Goal: Information Seeking & Learning: Learn about a topic

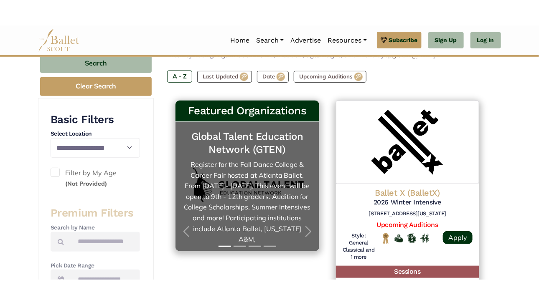
scroll to position [147, 0]
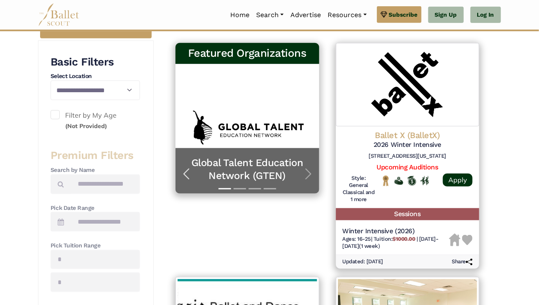
click at [186, 172] on span "button" at bounding box center [186, 174] width 13 height 13
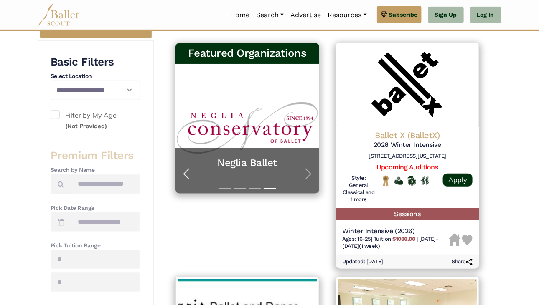
click at [186, 172] on span "button" at bounding box center [186, 174] width 13 height 13
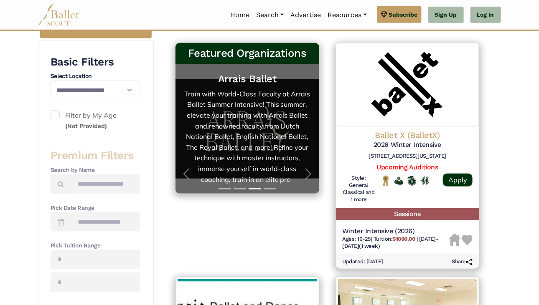
click at [252, 129] on link "Arrais Ballet Train with World-Class Faculty at Arrais Ballet Summer Intensive!…" at bounding box center [247, 129] width 127 height 113
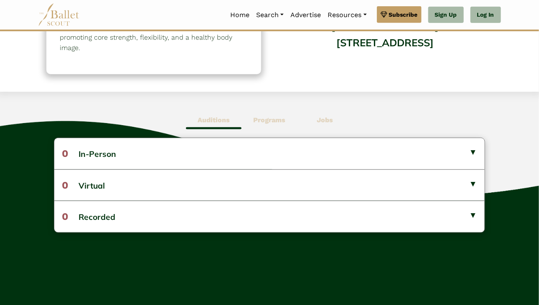
scroll to position [161, 0]
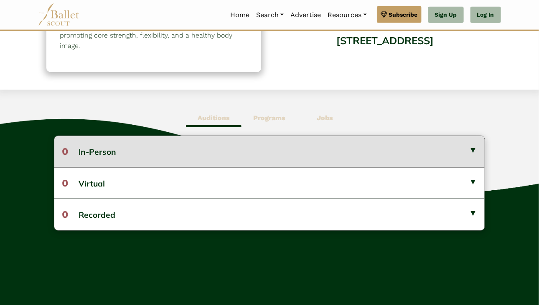
click at [341, 146] on button "0 In-Person" at bounding box center [269, 151] width 430 height 31
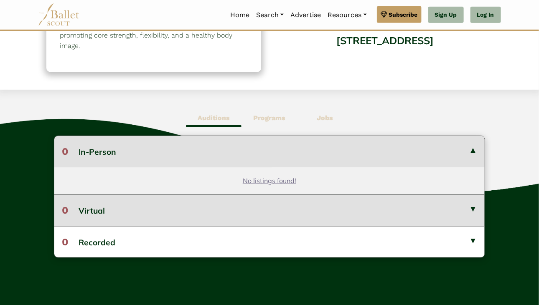
click at [424, 205] on button "0 Virtual" at bounding box center [269, 210] width 430 height 31
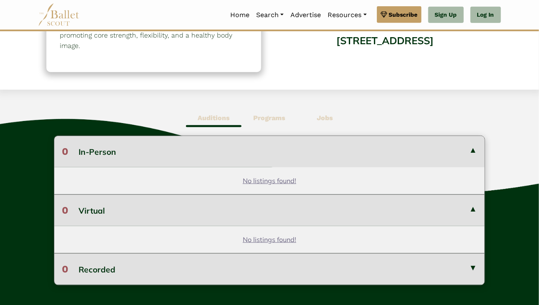
click at [395, 282] on button "0 Recorded" at bounding box center [269, 269] width 430 height 31
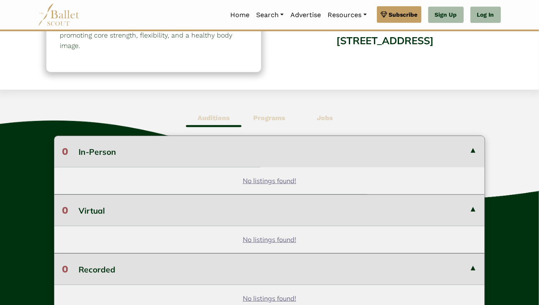
click at [285, 119] on b "Programs" at bounding box center [269, 118] width 32 height 8
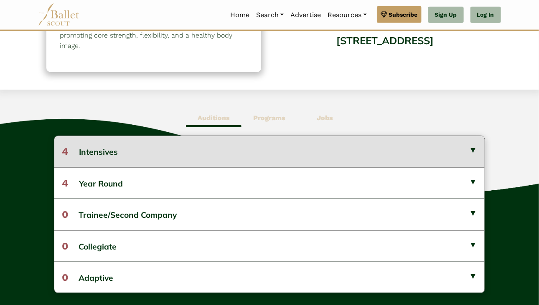
click at [299, 140] on button "4 Intensives" at bounding box center [269, 151] width 430 height 31
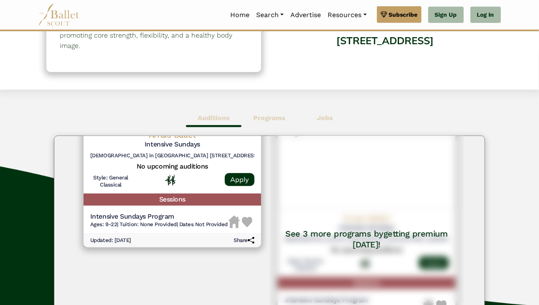
scroll to position [33, 0]
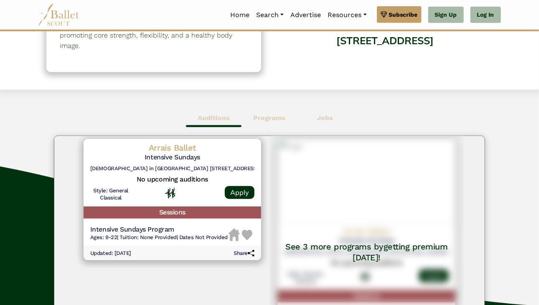
click at [220, 116] on b "Auditions" at bounding box center [214, 118] width 32 height 8
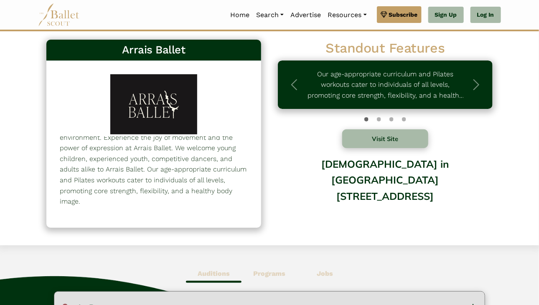
scroll to position [0, 0]
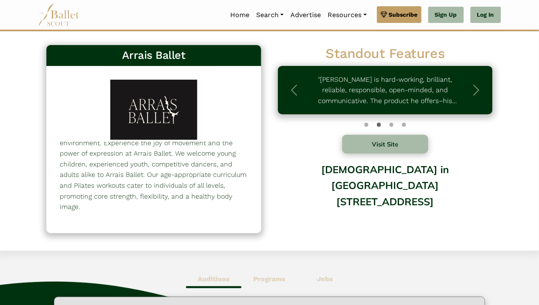
click at [58, 15] on img at bounding box center [59, 14] width 42 height 23
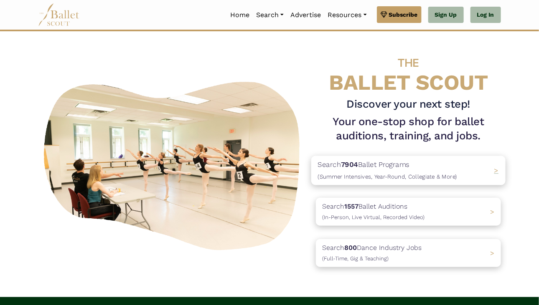
click at [404, 171] on p "Search 7904 Ballet Programs (Summer Intensives, Year-Round, Collegiate & More)" at bounding box center [387, 170] width 139 height 23
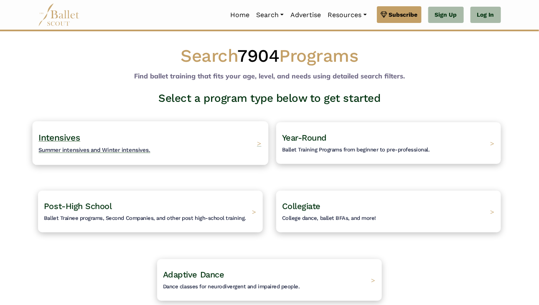
click at [248, 143] on div "Intensives Summer intensives and Winter intensives. >" at bounding box center [151, 143] width 236 height 44
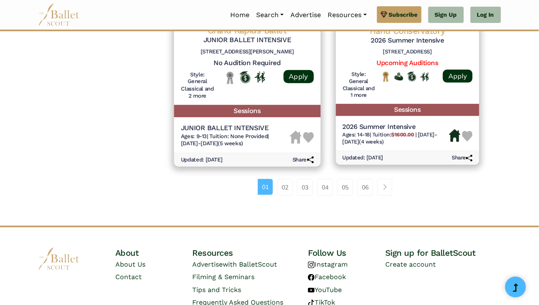
scroll to position [1218, 0]
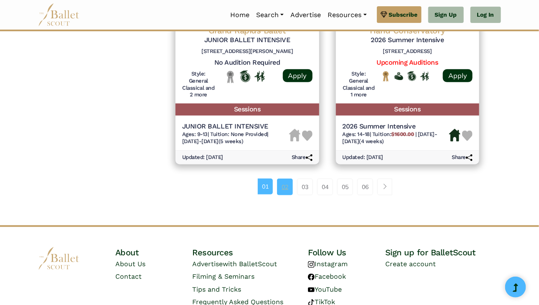
click at [284, 188] on link "02" at bounding box center [285, 187] width 16 height 17
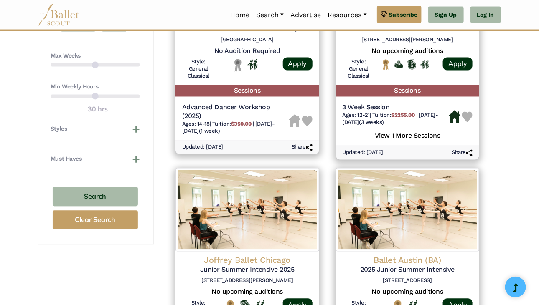
scroll to position [498, 0]
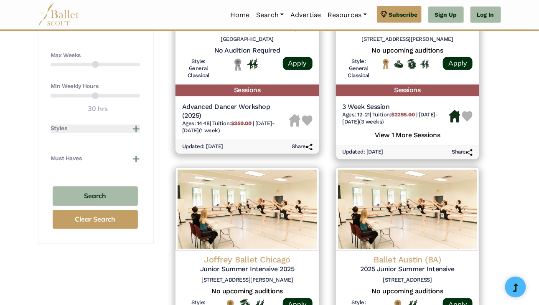
click at [136, 129] on button "Styles" at bounding box center [95, 129] width 89 height 8
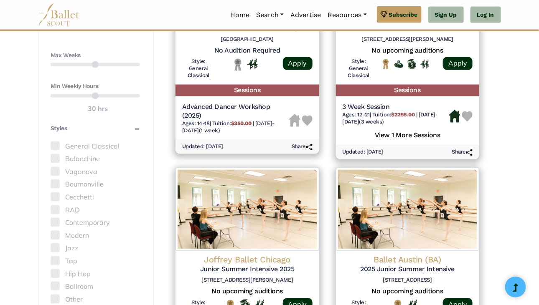
click at [58, 172] on span at bounding box center [55, 171] width 9 height 9
